Goal: Information Seeking & Learning: Learn about a topic

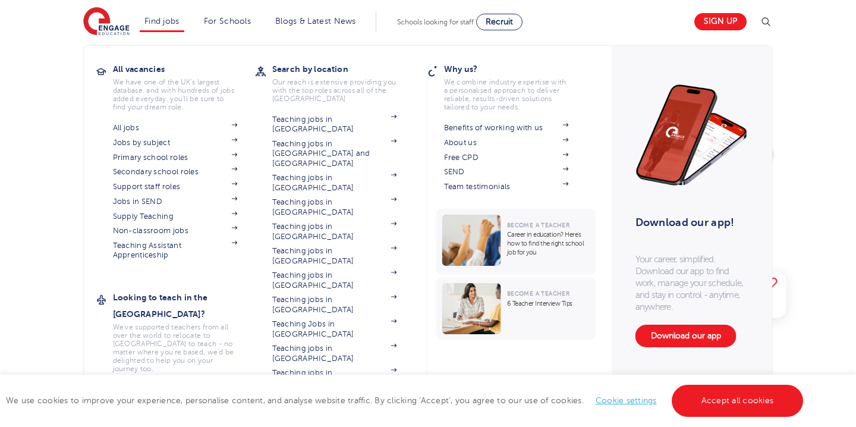
scroll to position [33, 0]
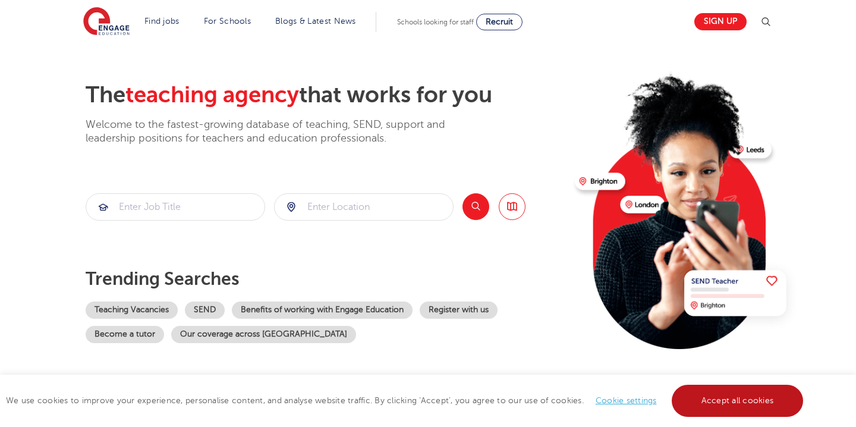
click at [691, 393] on link "Accept all cookies" at bounding box center [738, 401] width 132 height 32
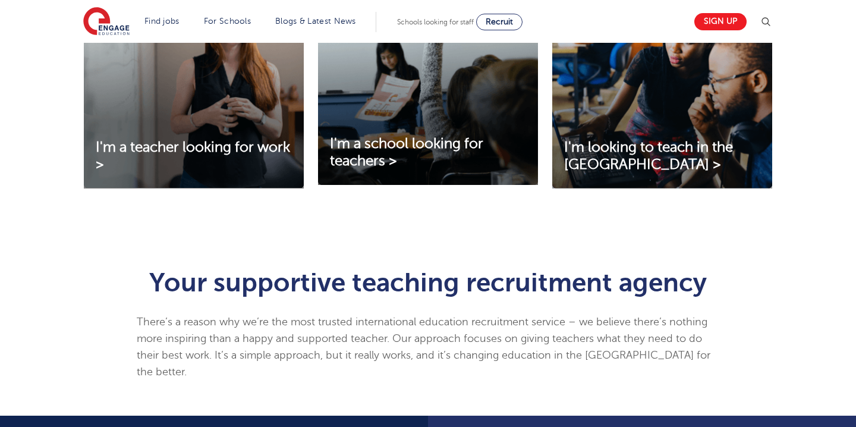
scroll to position [479, 0]
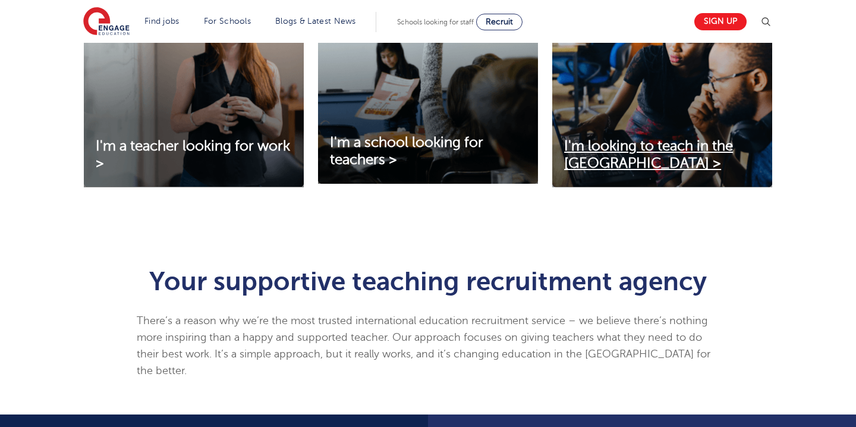
click at [608, 150] on span "I'm looking to teach in the UK >" at bounding box center [648, 154] width 169 height 33
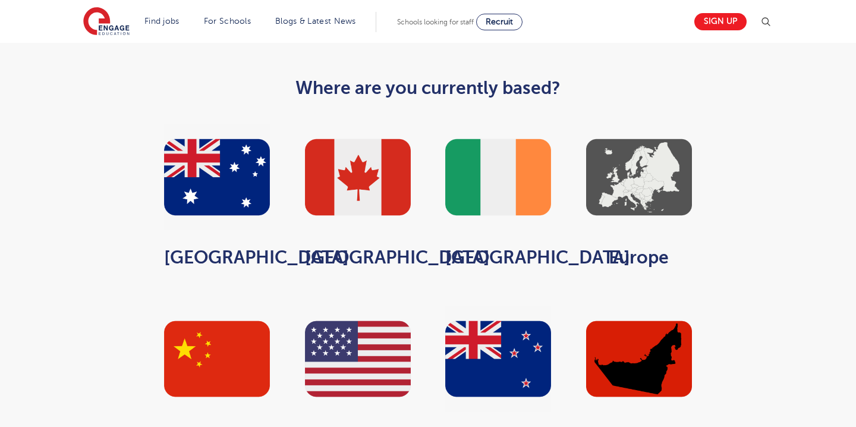
scroll to position [511, 0]
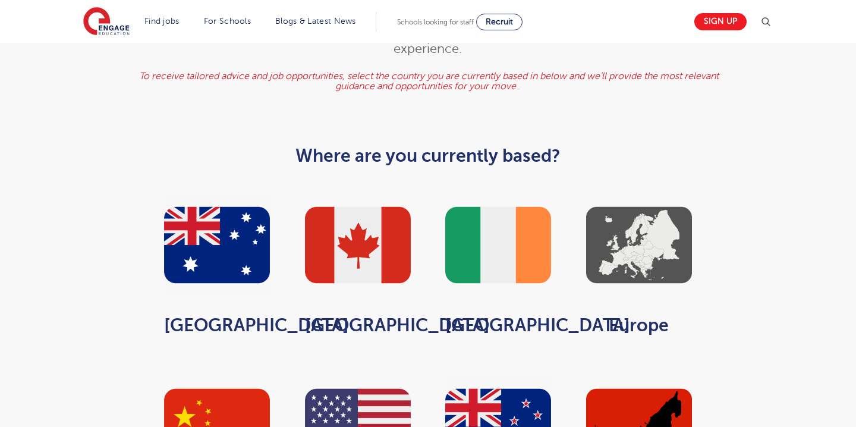
click at [672, 243] on img at bounding box center [639, 245] width 106 height 106
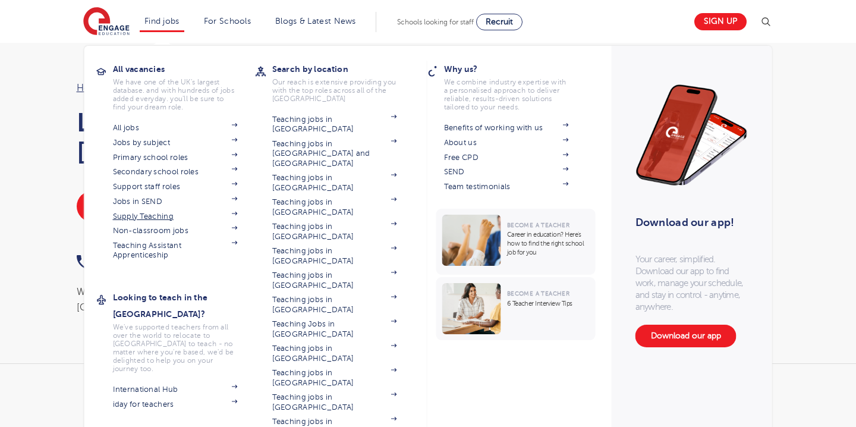
scroll to position [25, 0]
click at [164, 323] on p "We've supported teachers from all over the world to relocate to [GEOGRAPHIC_DAT…" at bounding box center [175, 348] width 125 height 50
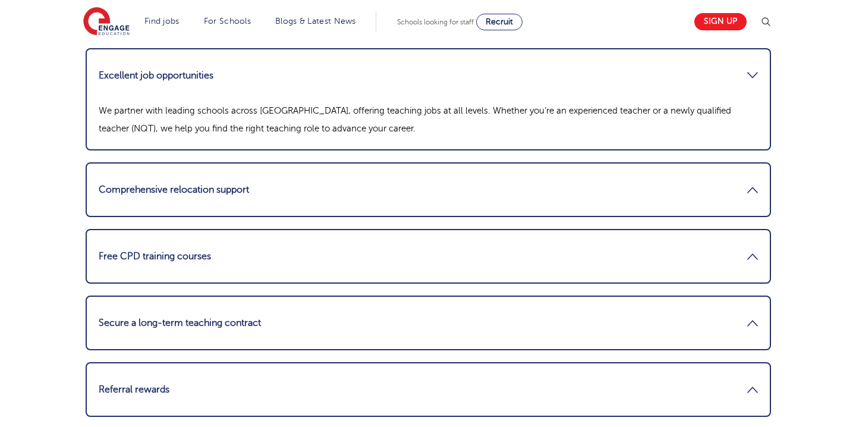
scroll to position [1651, 0]
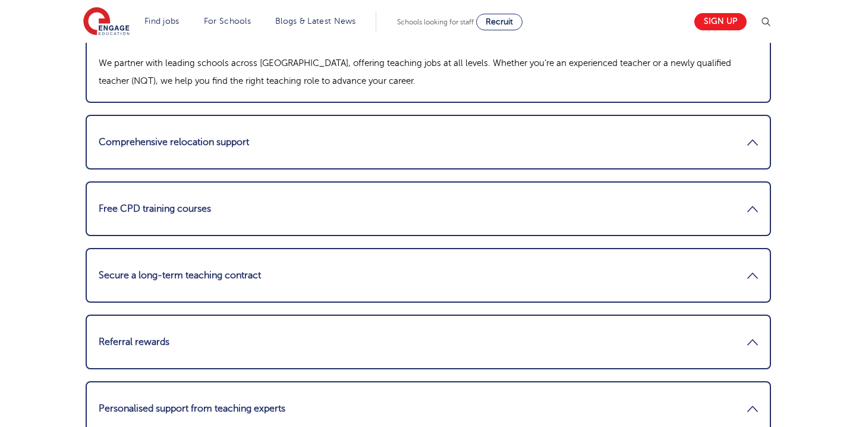
click at [263, 197] on link "Free CPD training courses" at bounding box center [428, 208] width 659 height 29
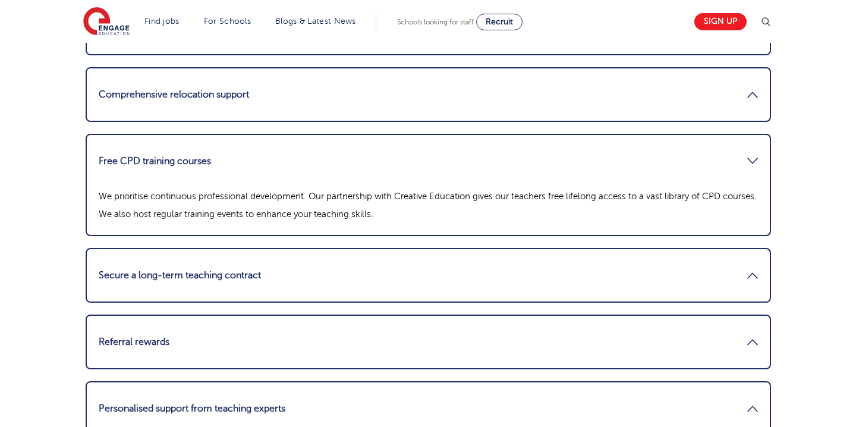
click at [278, 163] on link "Free CPD training courses" at bounding box center [428, 161] width 659 height 29
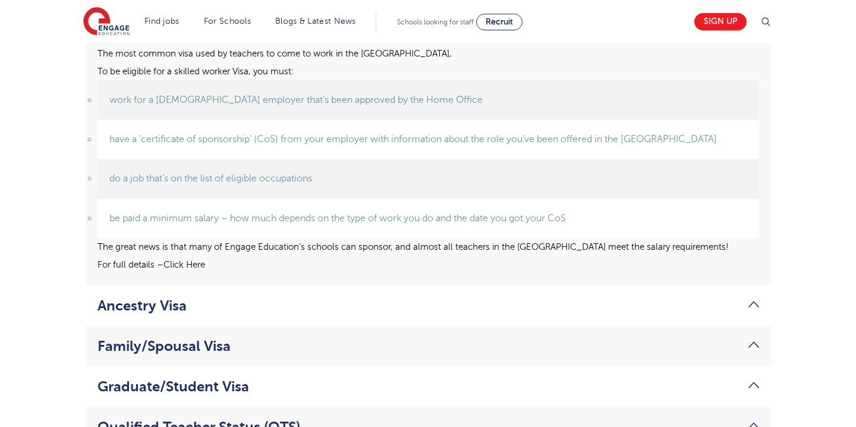
scroll to position [2431, 0]
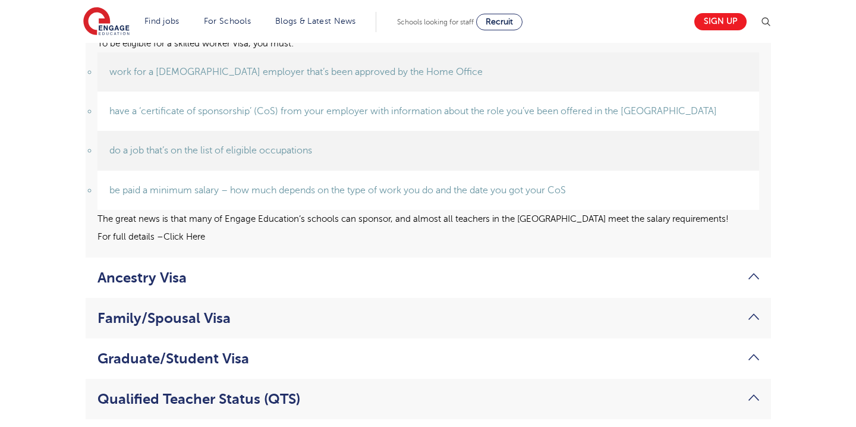
click at [306, 350] on link "Graduate/Student Visa" at bounding box center [429, 358] width 662 height 17
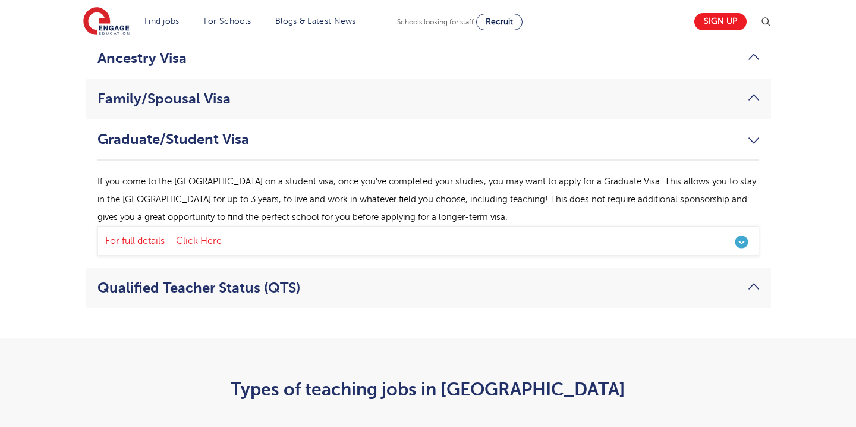
scroll to position [2397, 0]
click at [325, 130] on link "Graduate/Student Visa" at bounding box center [429, 138] width 662 height 17
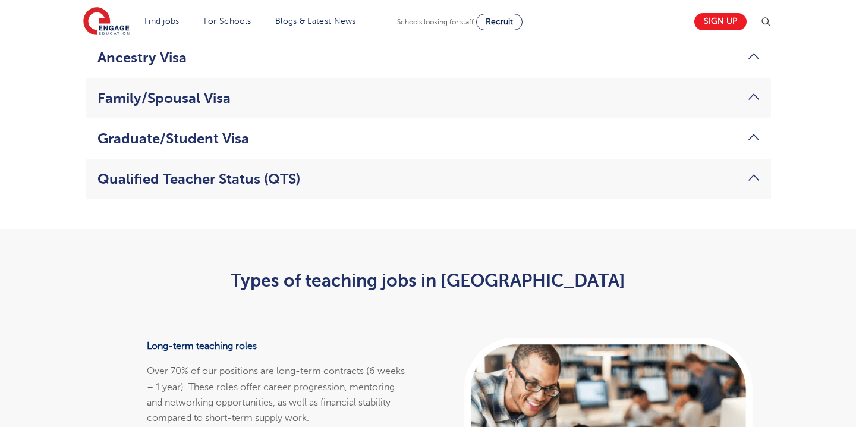
click at [319, 171] on link "Qualified Teacher Status (QTS)" at bounding box center [429, 179] width 662 height 17
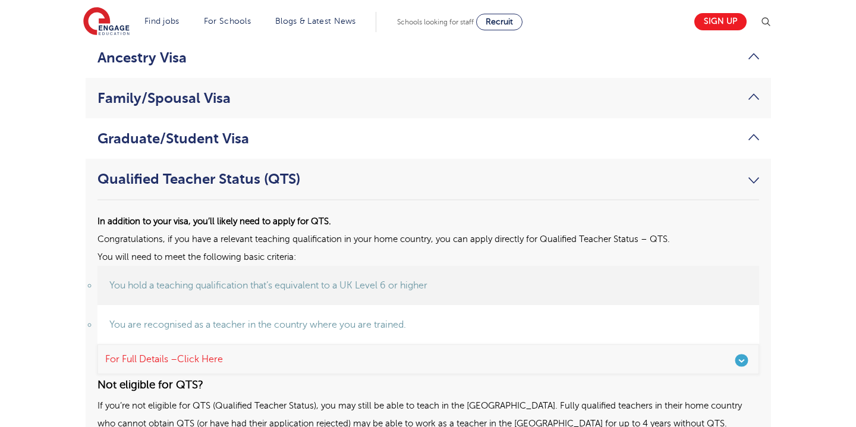
click at [319, 171] on link "Qualified Teacher Status (QTS)" at bounding box center [429, 179] width 662 height 17
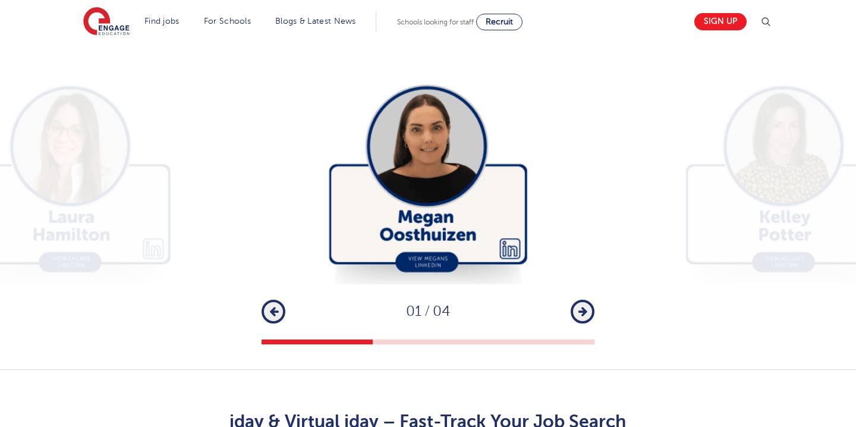
scroll to position [2959, 0]
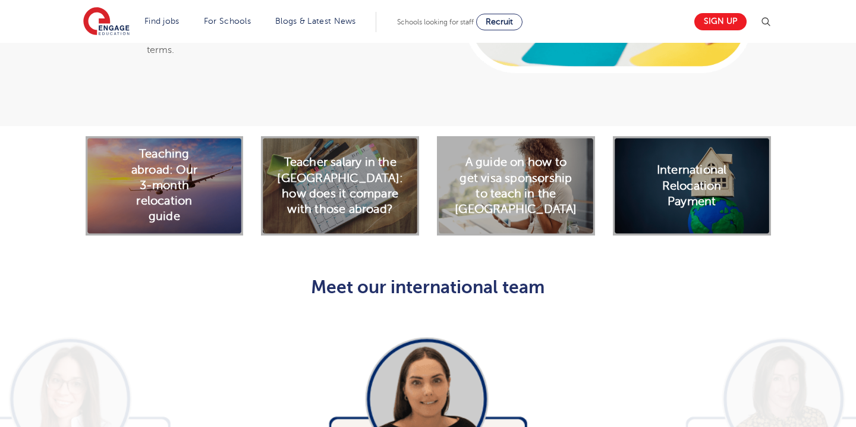
click at [192, 166] on h2 "Teaching abroad: Our 3-month relocation guide" at bounding box center [164, 186] width 79 height 78
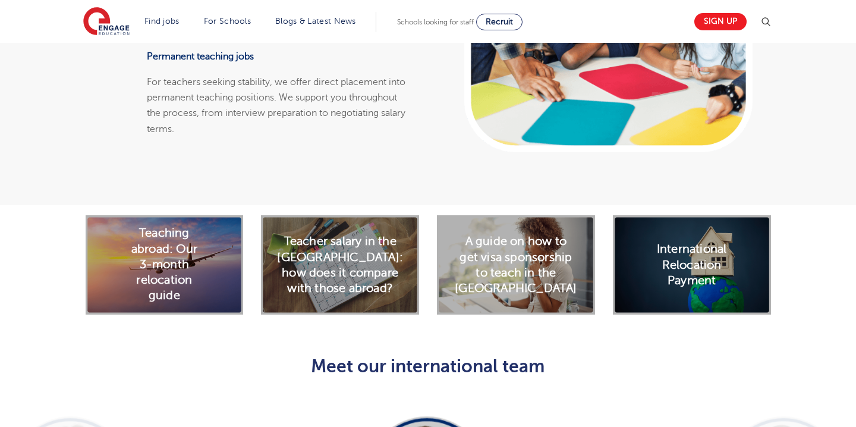
scroll to position [2860, 0]
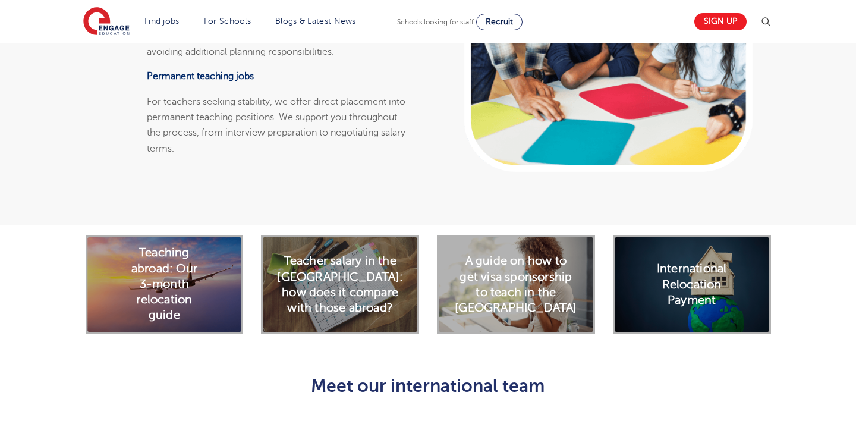
click at [488, 253] on h2 "A guide on how to get visa sponsorship to teach in the [GEOGRAPHIC_DATA]" at bounding box center [516, 284] width 122 height 62
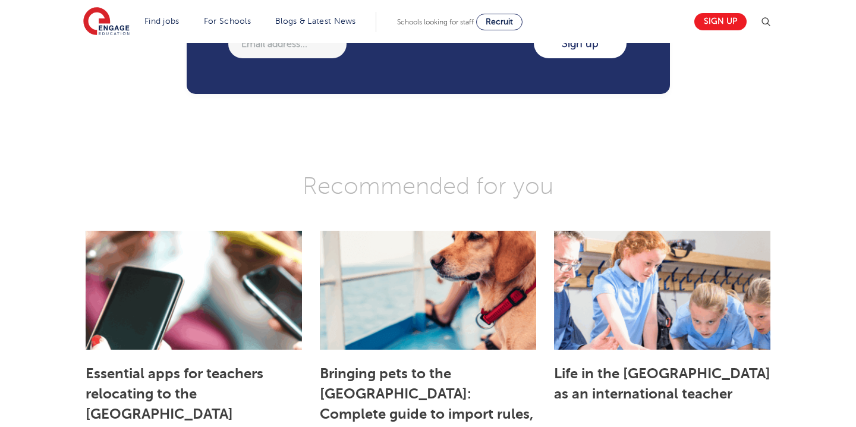
scroll to position [1850, 0]
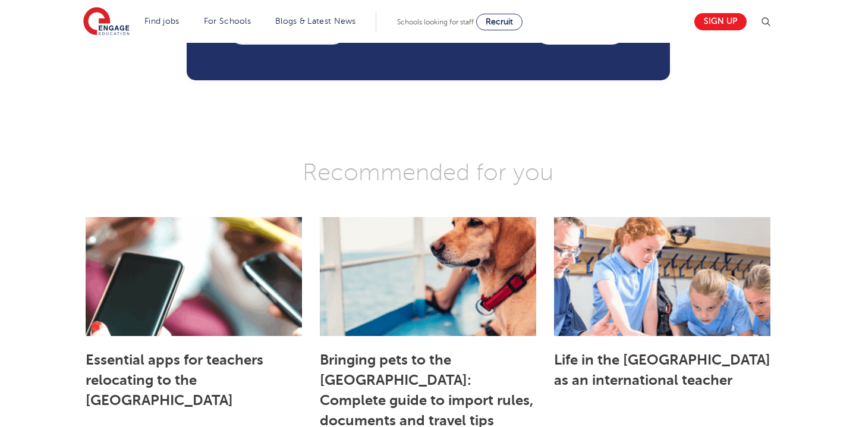
scroll to position [1794, 0]
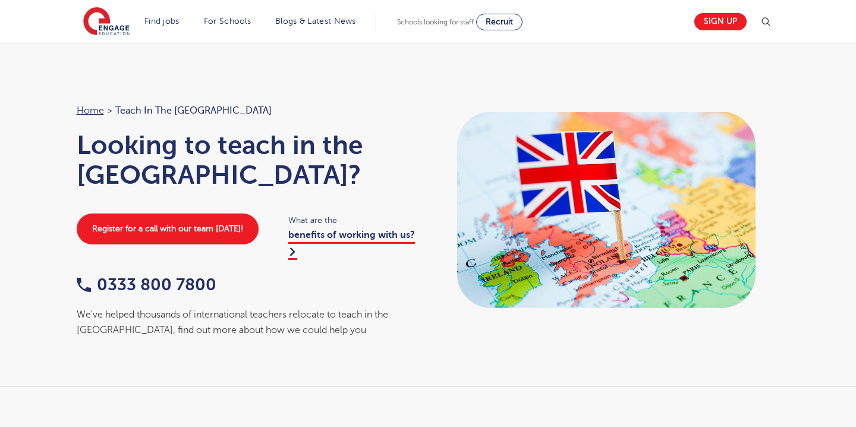
click at [366, 230] on link "benefits of working with us?" at bounding box center [351, 245] width 127 height 30
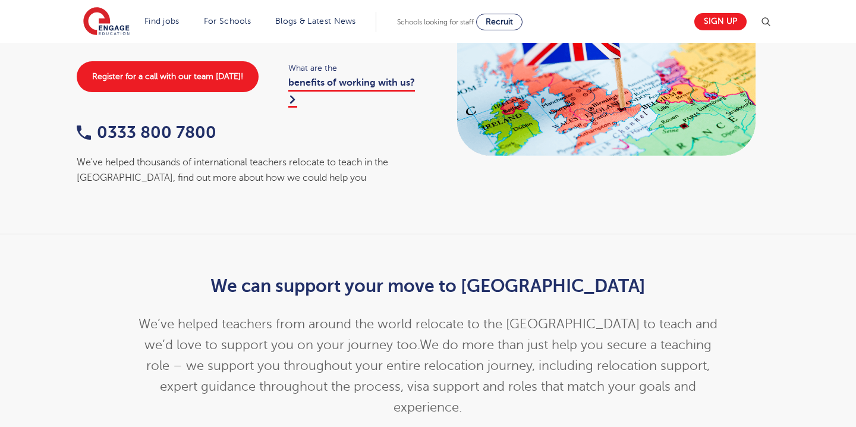
scroll to position [198, 0]
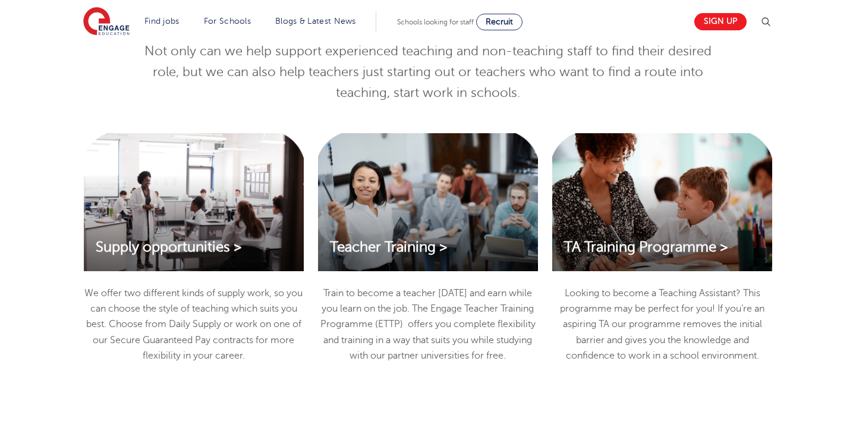
scroll to position [1224, 0]
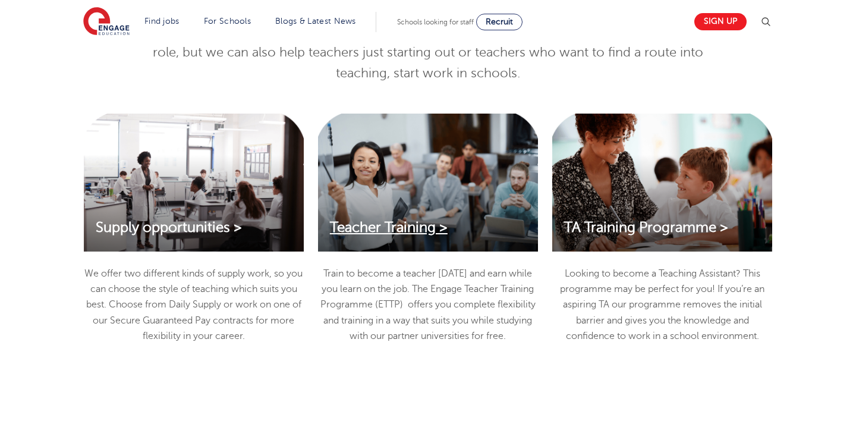
click at [401, 235] on span "Teacher Training >" at bounding box center [389, 227] width 118 height 16
